Goal: Connect with others: Connect with others

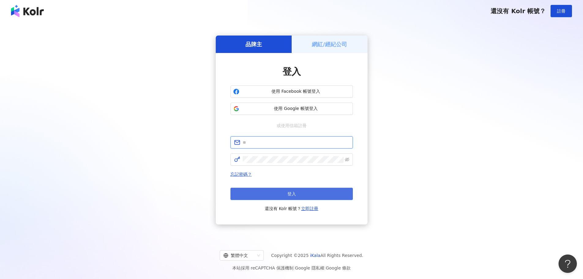
type input "**********"
click at [291, 191] on button "登入" at bounding box center [291, 194] width 122 height 12
type input "**********"
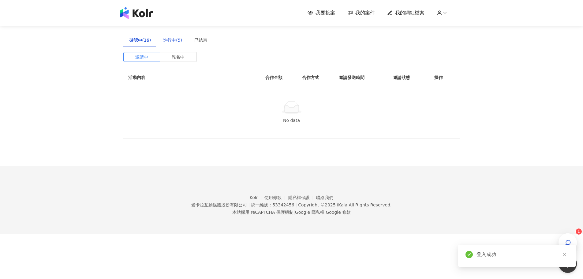
click at [167, 42] on div "進行中(5)" at bounding box center [172, 40] width 19 height 7
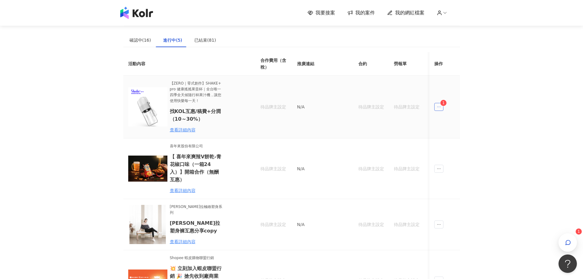
click at [441, 108] on icon "ellipsis" at bounding box center [439, 107] width 4 height 4
click at [447, 136] on div "傳訊 1" at bounding box center [450, 134] width 23 height 7
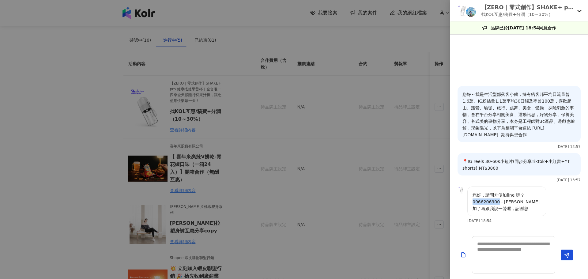
drag, startPoint x: 472, startPoint y: 201, endPoint x: 496, endPoint y: 202, distance: 24.2
click at [496, 202] on p "您好，請問方便加line 嗎？ 0966206900 - [PERSON_NAME] 加了再跟我說一聲喔，謝謝您" at bounding box center [506, 202] width 69 height 20
copy p "0966206900"
drag, startPoint x: 486, startPoint y: 6, endPoint x: 529, endPoint y: 7, distance: 42.9
click at [529, 7] on p "【ZERO｜零式創作】SHAKE+ pro 健康搖搖果昔杯｜全台唯一四季全天候隨行杯果汁機，讓您使用快樂每一天！" at bounding box center [527, 7] width 93 height 8
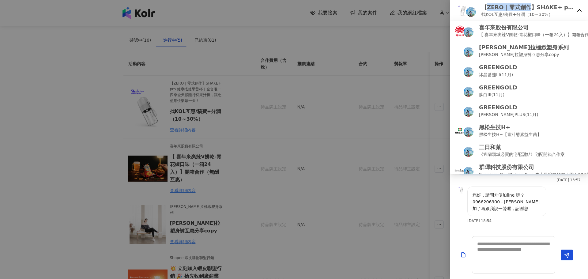
copy p "ZERO｜零式創作"
click at [552, 193] on div "您好，請問方便加line 嗎？ 0966206900 - [PERSON_NAME] 加了再跟我說一聲喔，謝謝您 [DATE] 18:54" at bounding box center [519, 206] width 138 height 41
